Goal: Task Accomplishment & Management: Use online tool/utility

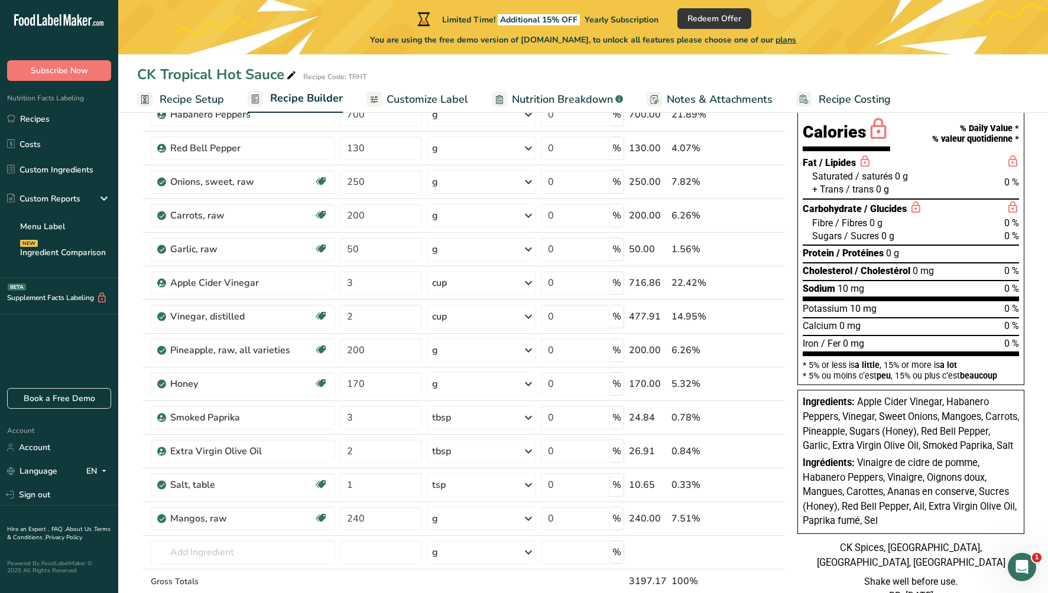
scroll to position [126, 0]
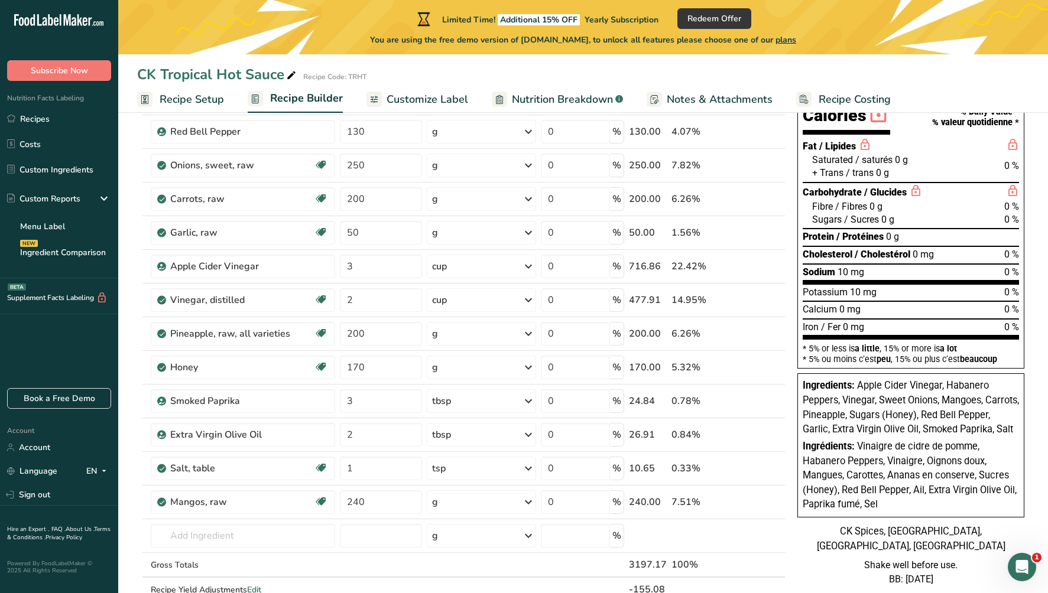
click at [427, 96] on span "Customize Label" at bounding box center [427, 100] width 82 height 16
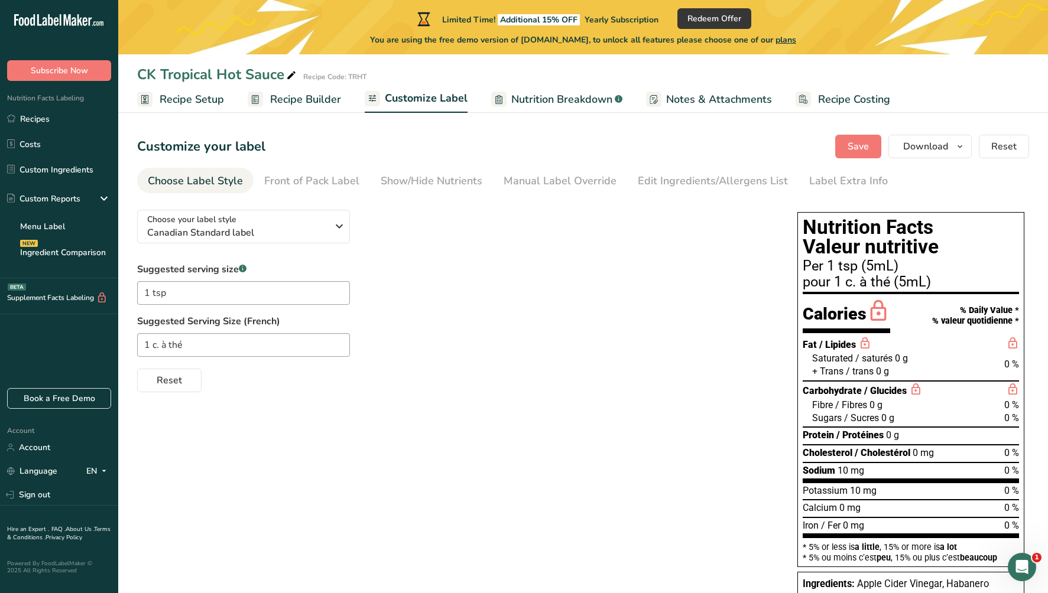
click at [536, 99] on span "Nutrition Breakdown" at bounding box center [561, 100] width 101 height 16
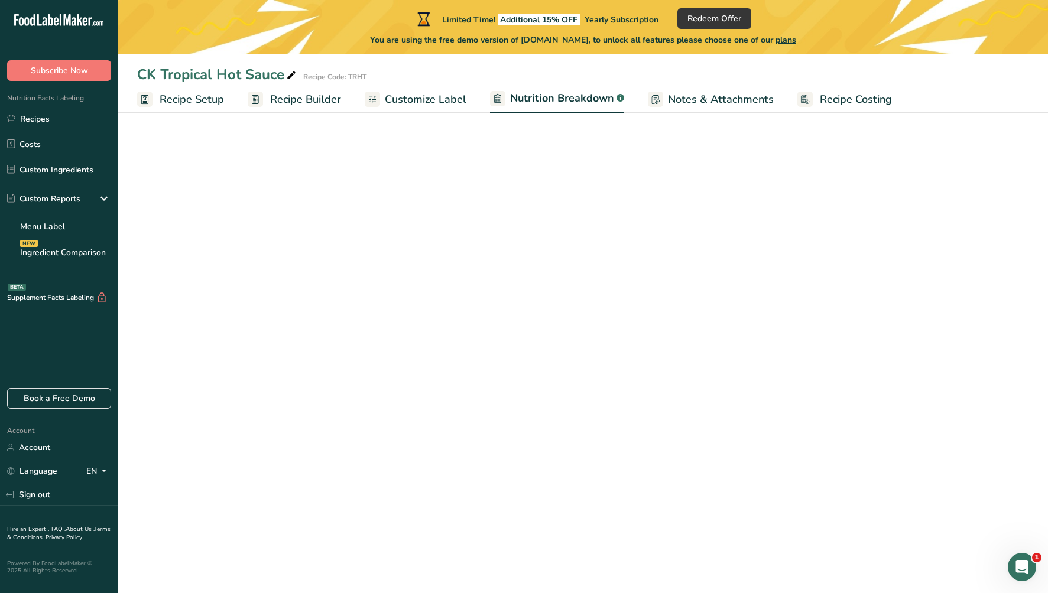
select select "Calories"
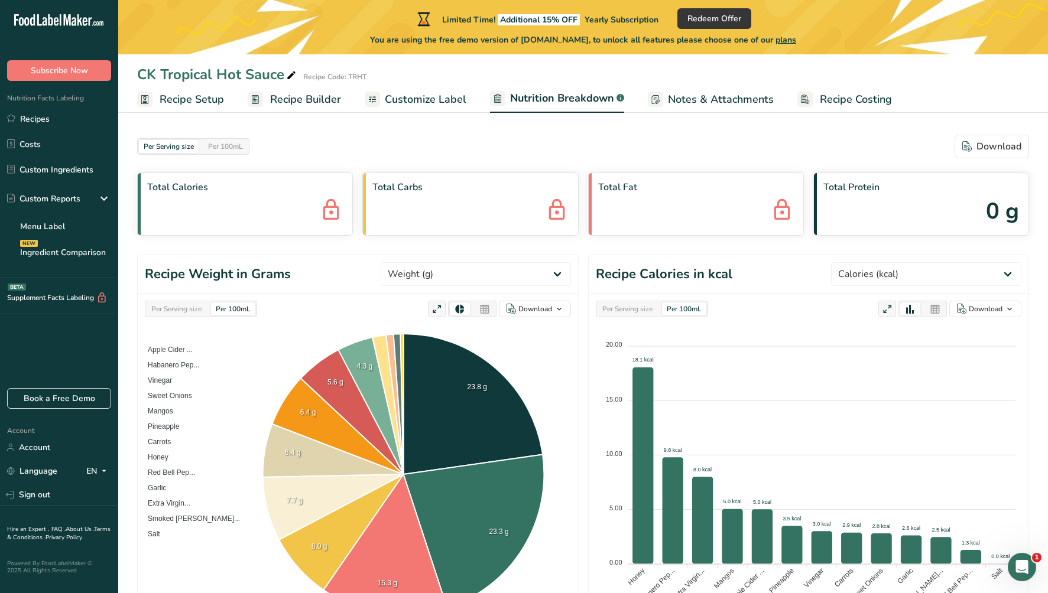
click at [707, 96] on span "Notes & Attachments" at bounding box center [721, 100] width 106 height 16
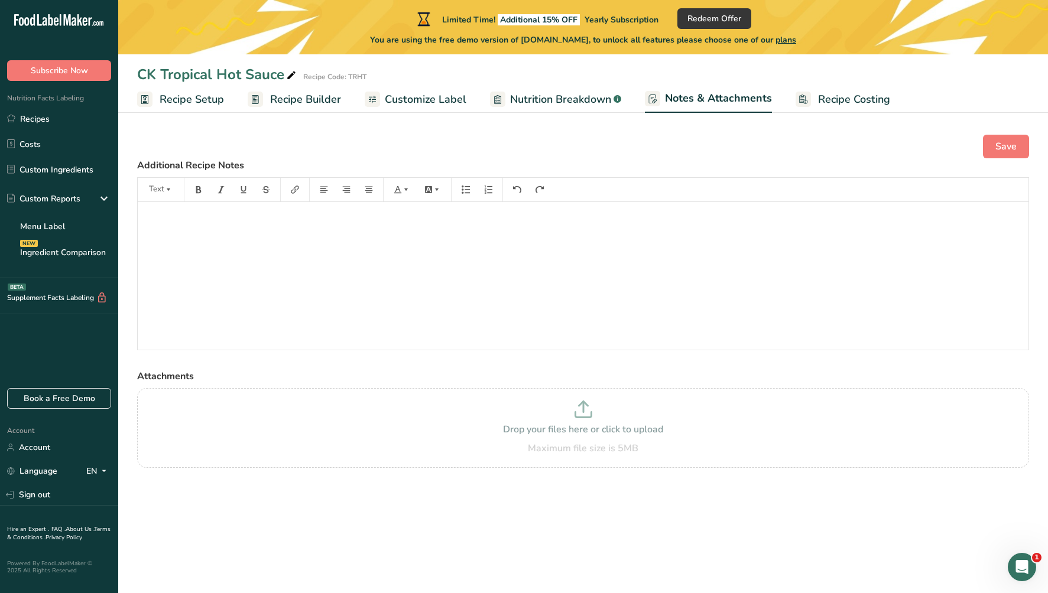
click at [321, 94] on span "Recipe Builder" at bounding box center [305, 100] width 71 height 16
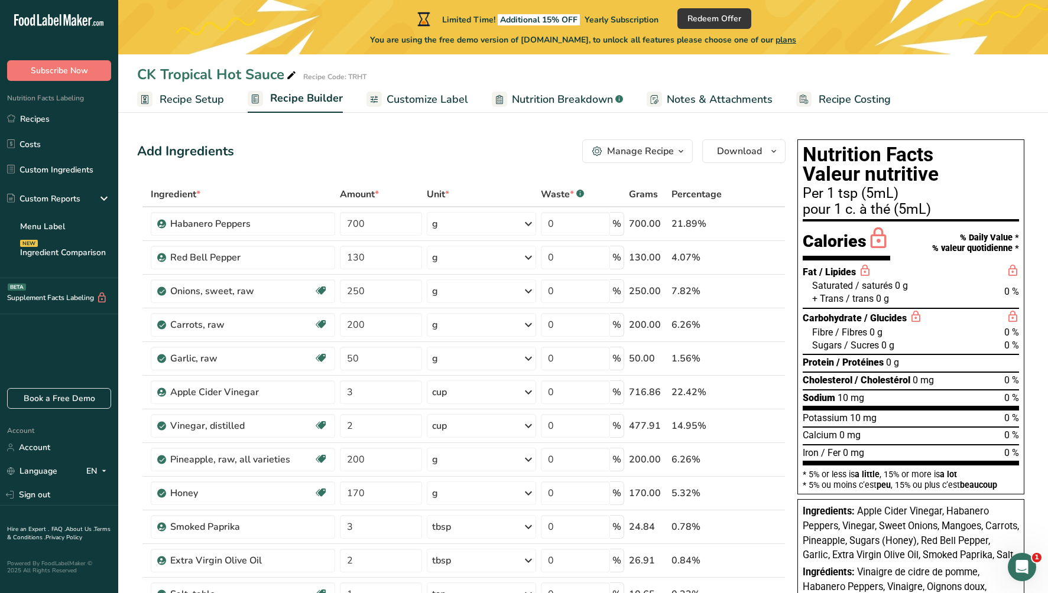
click at [425, 99] on span "Customize Label" at bounding box center [427, 100] width 82 height 16
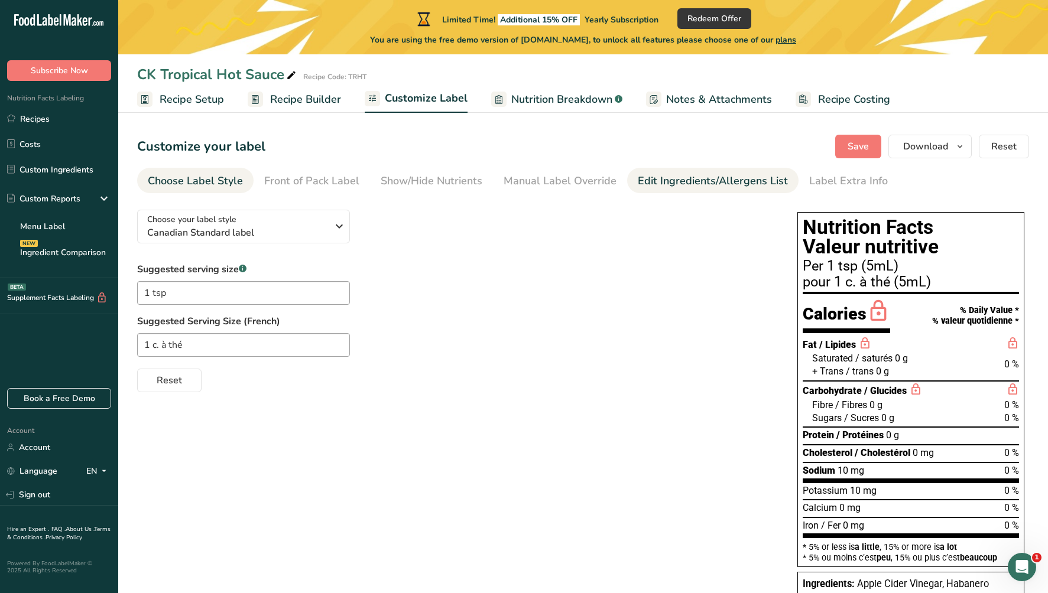
click at [641, 178] on div "Edit Ingredients/Allergens List" at bounding box center [713, 181] width 150 height 16
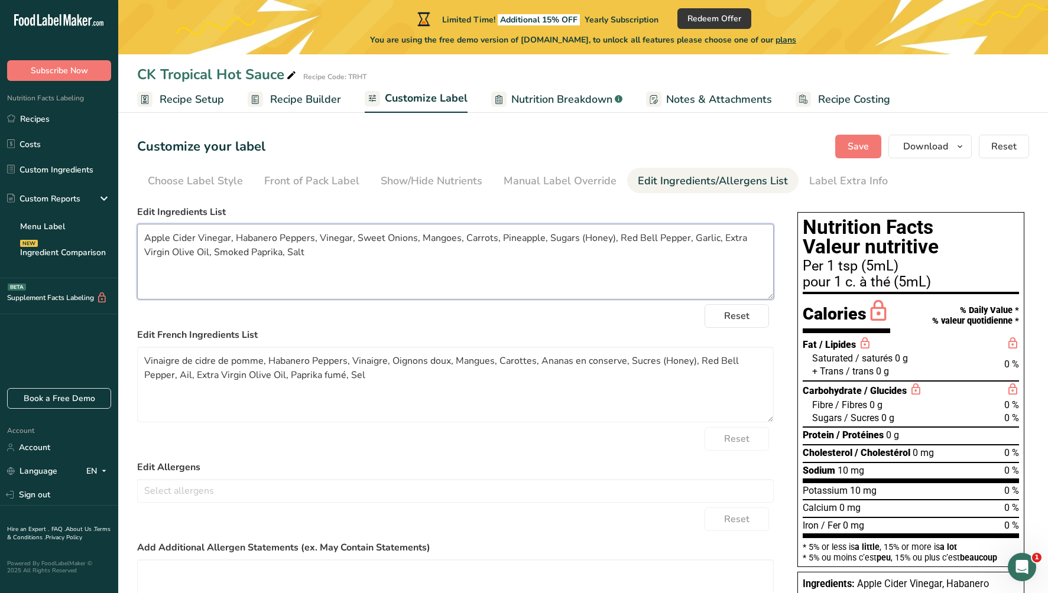
click at [321, 238] on textarea "Apple Cider Vinegar, Habanero Peppers, Vinegar, Sweet Onions, Mangoes, Carrots,…" at bounding box center [455, 262] width 636 height 76
type textarea "Apple Cider Vinegar, Habanero Peppers, White Vinegar, Sweet Onions, Mangoes, Ca…"
click at [493, 153] on div "Customize your label Save Download Choose what to show on your downloaded label…" at bounding box center [583, 147] width 892 height 24
click at [860, 145] on span "Save" at bounding box center [857, 146] width 21 height 14
click at [386, 362] on textarea "Vinaigre de cidre de pomme, Habanero Peppers, Vinaigre, Oignons doux, Mangues, …" at bounding box center [455, 385] width 636 height 76
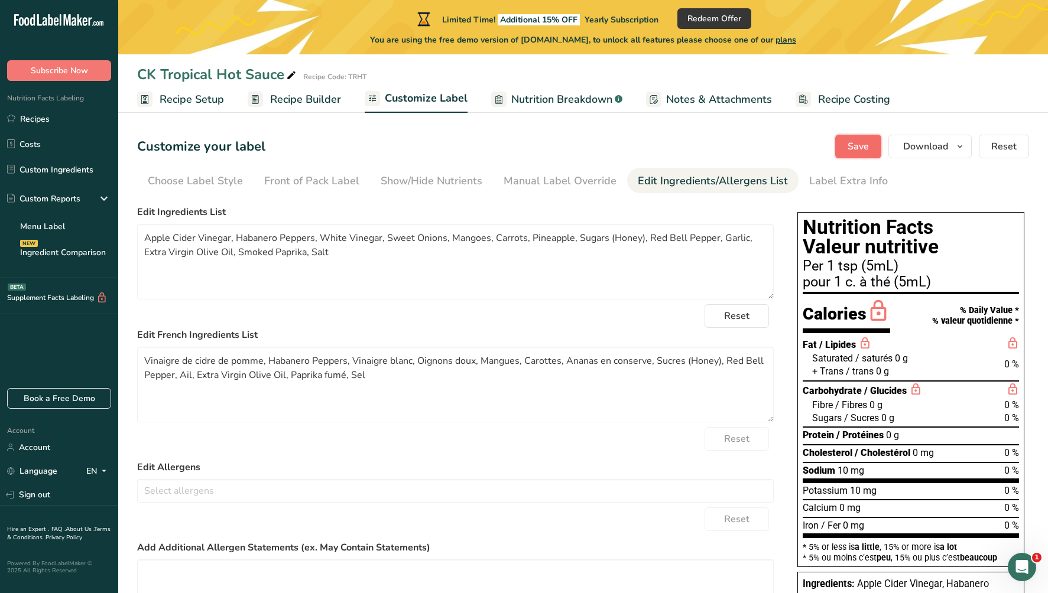
click at [850, 142] on span "Save" at bounding box center [857, 146] width 21 height 14
click at [473, 359] on textarea "Vinaigre de cidre de pomme, Habanero Peppers, Vinaigre blanc, Oignons doux, Man…" at bounding box center [455, 385] width 636 height 76
click at [472, 359] on textarea "Vinaigre de cidre de pomme, Habanero Peppers, Vinaigre blanc, Oignons doux, Man…" at bounding box center [455, 385] width 636 height 76
click at [461, 356] on textarea "Vinaigre de cidre de pomme, Habanero Peppers, Vinaigre blanc, Oignons doux, Man…" at bounding box center [455, 385] width 636 height 76
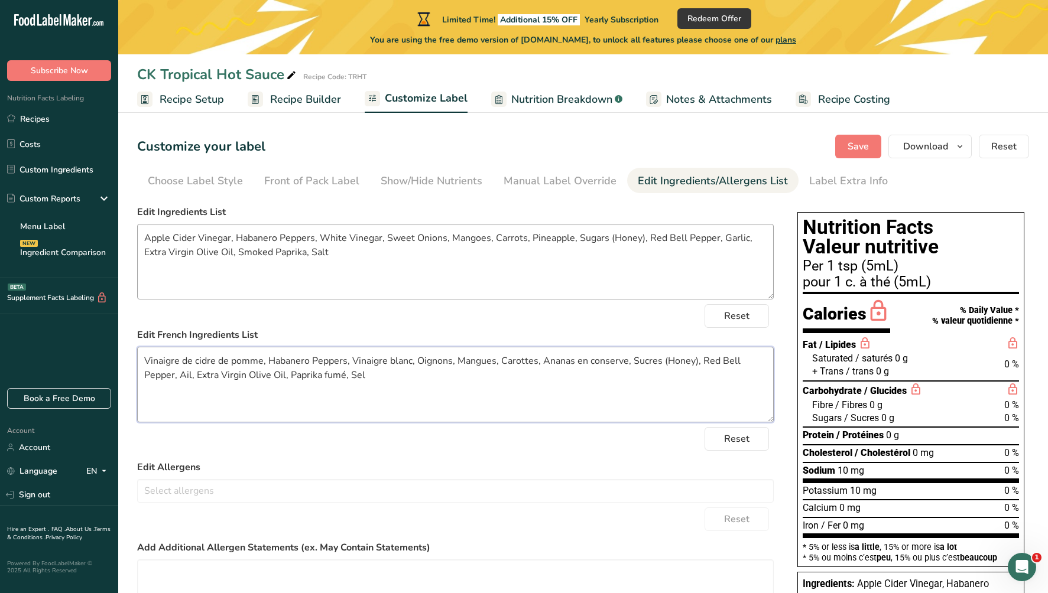
type textarea "Vinaigre de cidre de pomme, Habanero Peppers, Vinaigre blanc, Oignons, Mangues,…"
click at [398, 242] on textarea "Apple Cider Vinegar, Habanero Peppers, White Vinegar, Sweet Onions, Mangoes, Ca…" at bounding box center [455, 262] width 636 height 76
type textarea "Apple Cider Vinegar, Habanero Peppers, White Vinegar, Onions, Mangoes, Carrots,…"
drag, startPoint x: 540, startPoint y: 362, endPoint x: 625, endPoint y: 359, distance: 84.5
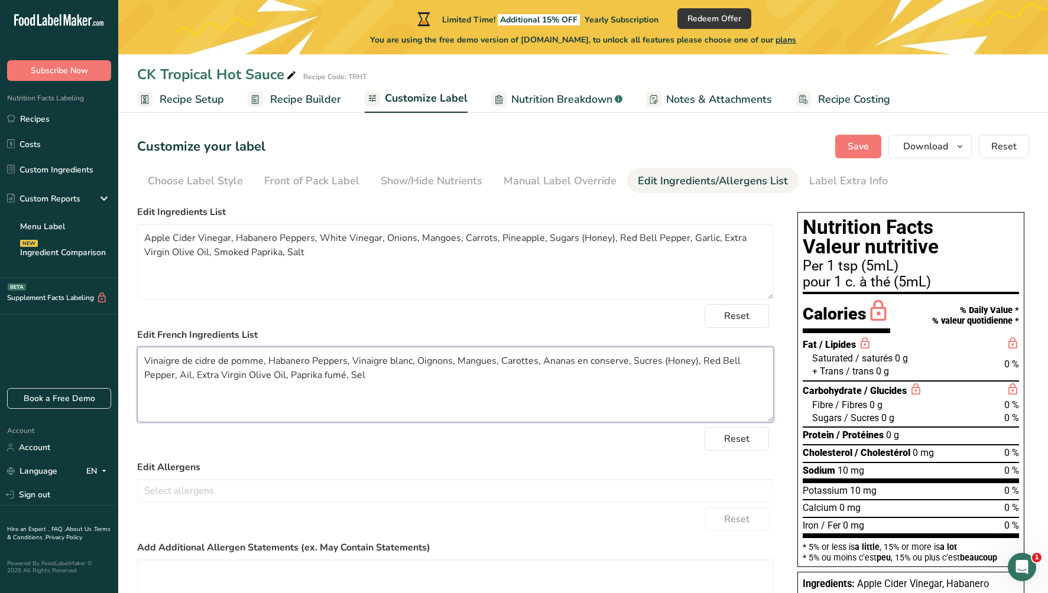
click at [625, 359] on textarea "Vinaigre de cidre de pomme, Habanero Peppers, Vinaigre blanc, Oignons, Mangues,…" at bounding box center [455, 385] width 636 height 76
click at [572, 361] on textarea "Vinaigre de cidre de pomme, Habanero Peppers, Vinaigre blanc, Oignons, Mangues,…" at bounding box center [455, 385] width 636 height 76
type textarea "Vinaigre de cidre de pomme, Habanero Peppers, Vinaigre blanc, Oignons, Mangues,…"
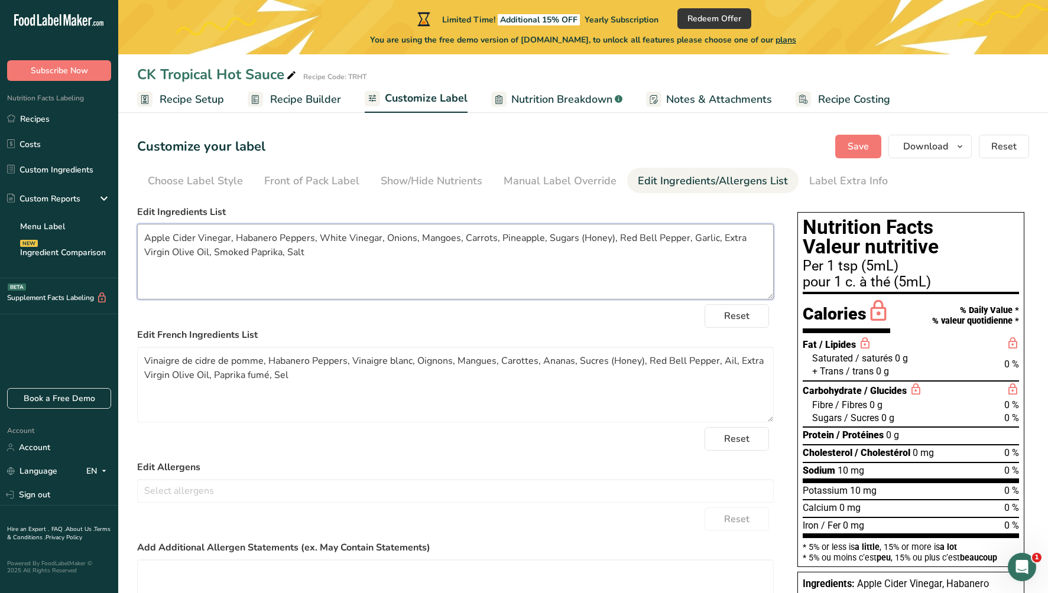
click at [232, 252] on textarea "Apple Cider Vinegar, Habanero Peppers, White Vinegar, Onions, Mangoes, Carrots,…" at bounding box center [455, 262] width 636 height 76
type textarea "Apple Cider Vinegar, Habanero Peppers, White Vinegar, Onions, Mangoes, Carrots,…"
click at [216, 376] on textarea "Vinaigre de cidre de pomme, Habanero Peppers, Vinaigre blanc, Oignons, Mangues,…" at bounding box center [455, 385] width 636 height 76
